Goal: Use online tool/utility: Utilize a website feature to perform a specific function

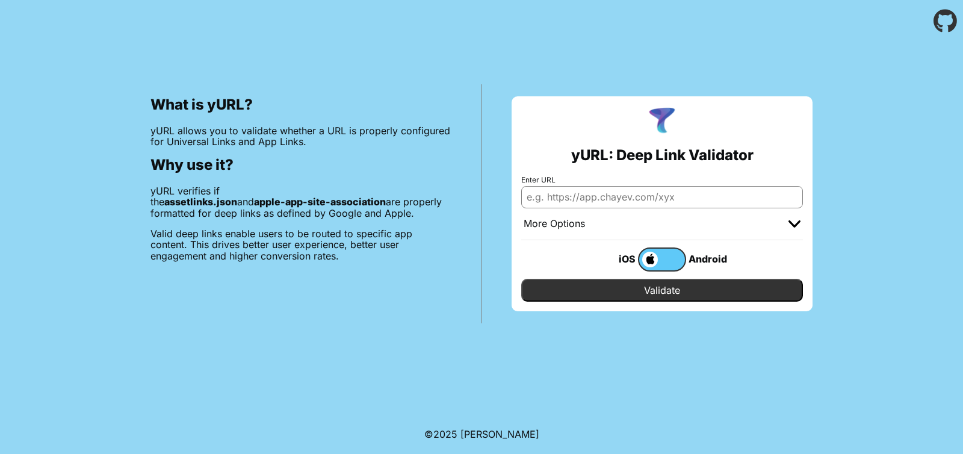
click at [684, 194] on input "Enter URL" at bounding box center [662, 197] width 282 height 22
click at [895, 271] on div "What is yURL? yURL allows you to validate whether a URL is properly configured …" at bounding box center [481, 182] width 963 height 281
click at [609, 198] on input "Enter URL" at bounding box center [662, 197] width 282 height 22
click at [566, 195] on input "[URL][DOMAIN_NAME]" at bounding box center [662, 197] width 282 height 22
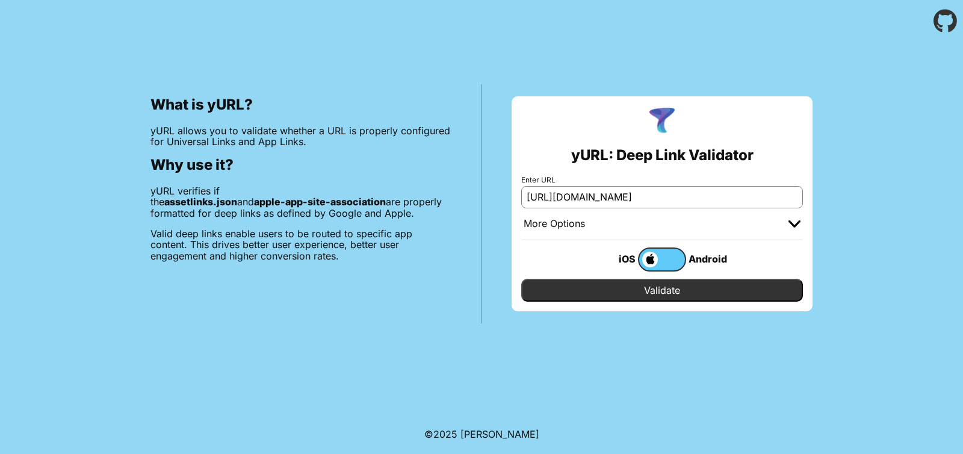
type input "[URL][DOMAIN_NAME]"
click at [639, 284] on input "Validate" at bounding box center [662, 290] width 282 height 23
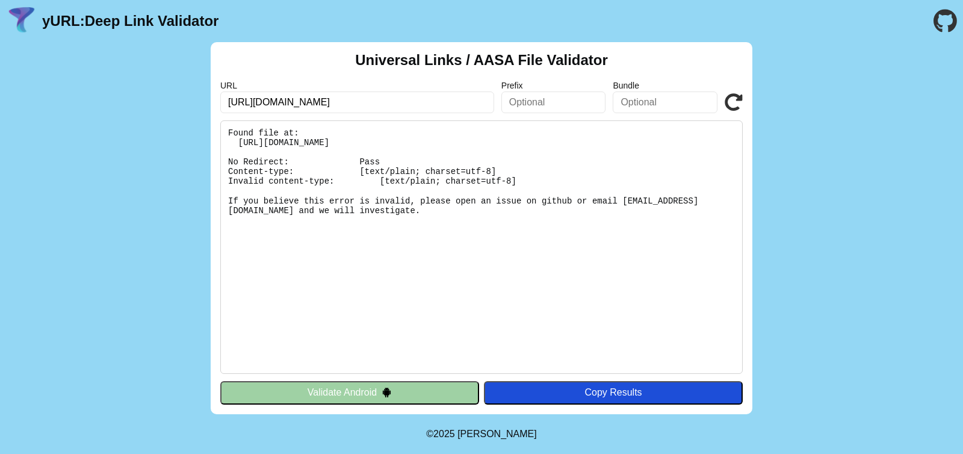
drag, startPoint x: 271, startPoint y: 162, endPoint x: 442, endPoint y: 222, distance: 180.6
click at [442, 222] on pre "Found file at: https://alpha.mirrorar.io/.well-known/apple-app-site-association…" at bounding box center [481, 246] width 522 height 253
drag, startPoint x: 442, startPoint y: 222, endPoint x: 939, endPoint y: 287, distance: 501.9
click at [939, 287] on div "Universal Links / AASA File Validator URL https://alpha.mirrorar.io/ Prefix Bun…" at bounding box center [481, 228] width 963 height 372
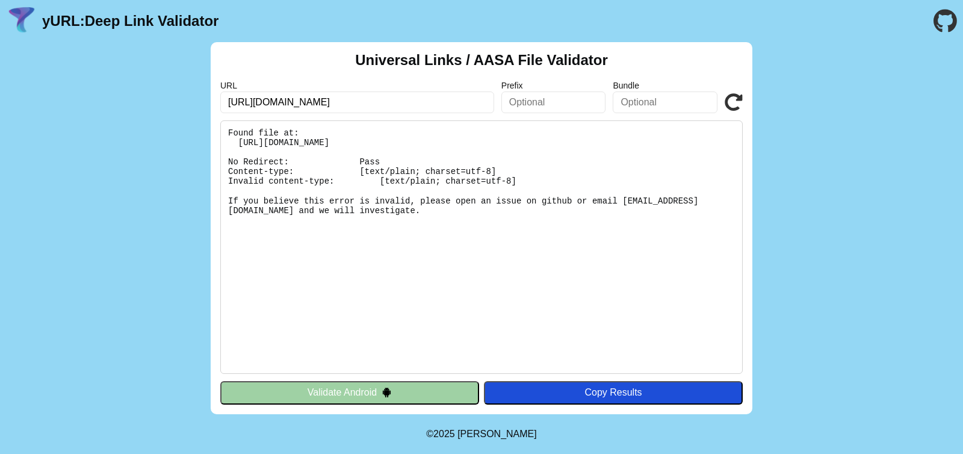
click at [939, 287] on div "Universal Links / AASA File Validator URL https://alpha.mirrorar.io/ Prefix Bun…" at bounding box center [481, 228] width 963 height 372
drag, startPoint x: 649, startPoint y: 223, endPoint x: 0, endPoint y: 72, distance: 666.6
click at [0, 72] on div "Universal Links / AASA File Validator URL https://alpha.mirrorar.io/ Prefix Bun…" at bounding box center [481, 228] width 963 height 372
click at [229, 92] on input "[URL][DOMAIN_NAME]" at bounding box center [357, 102] width 274 height 22
drag, startPoint x: 355, startPoint y: 67, endPoint x: 617, endPoint y: 279, distance: 337.2
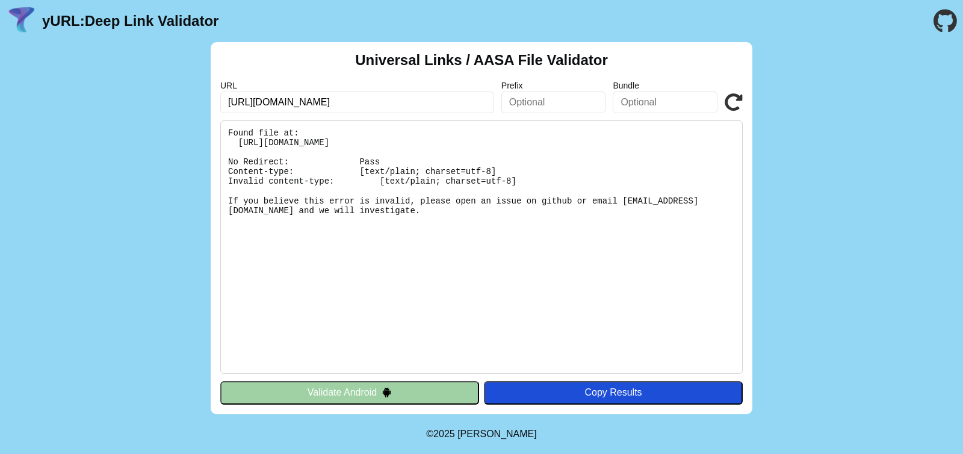
click at [617, 279] on div "Universal Links / AASA File Validator URL https://alpha.mirrorar.io/ Prefix Bun…" at bounding box center [482, 228] width 542 height 372
click at [618, 280] on pre "Found file at: https://alpha.mirrorar.io/.well-known/apple-app-site-association…" at bounding box center [481, 246] width 522 height 253
